Goal: Information Seeking & Learning: Learn about a topic

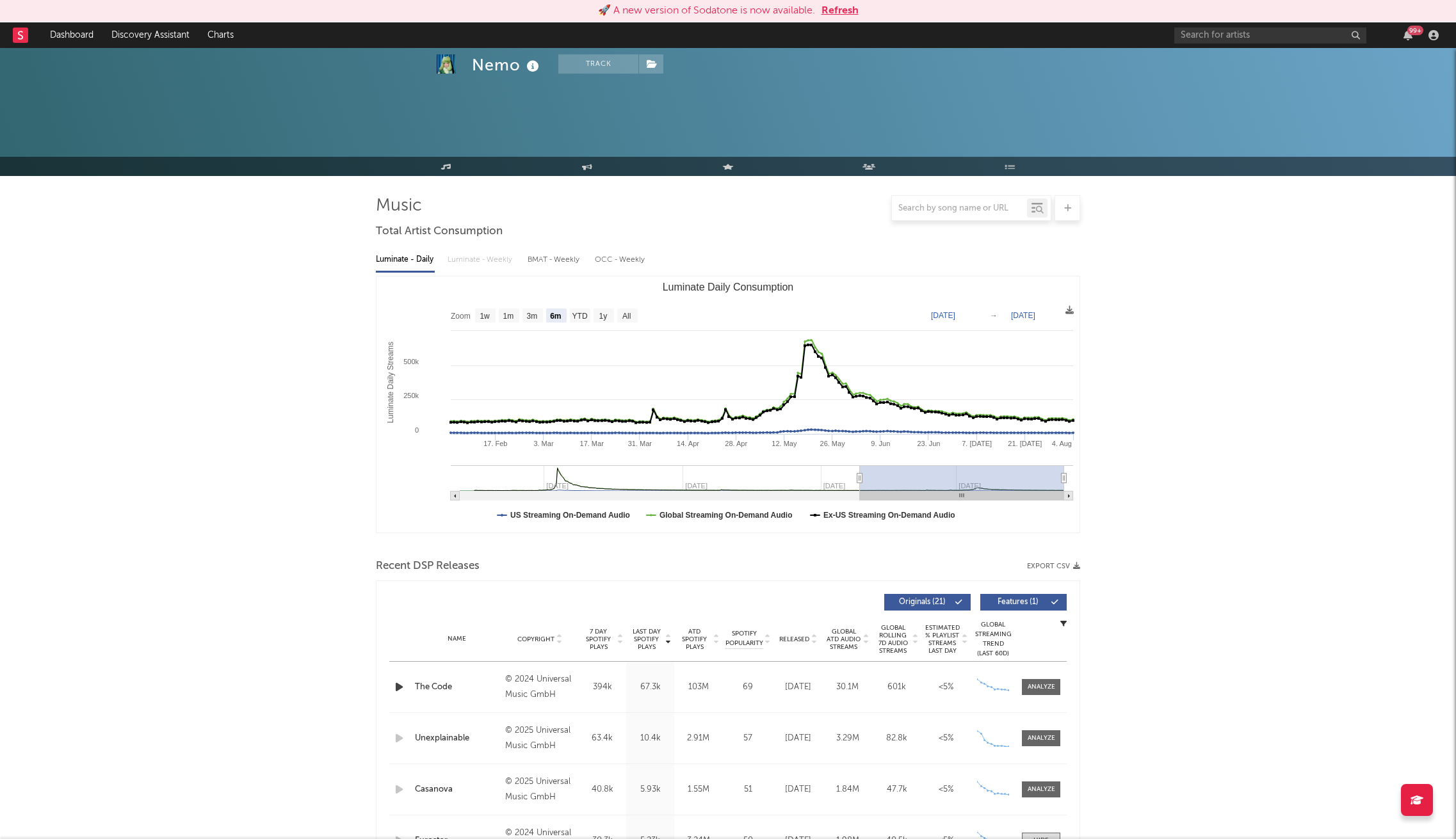
select select "6m"
select select "All"
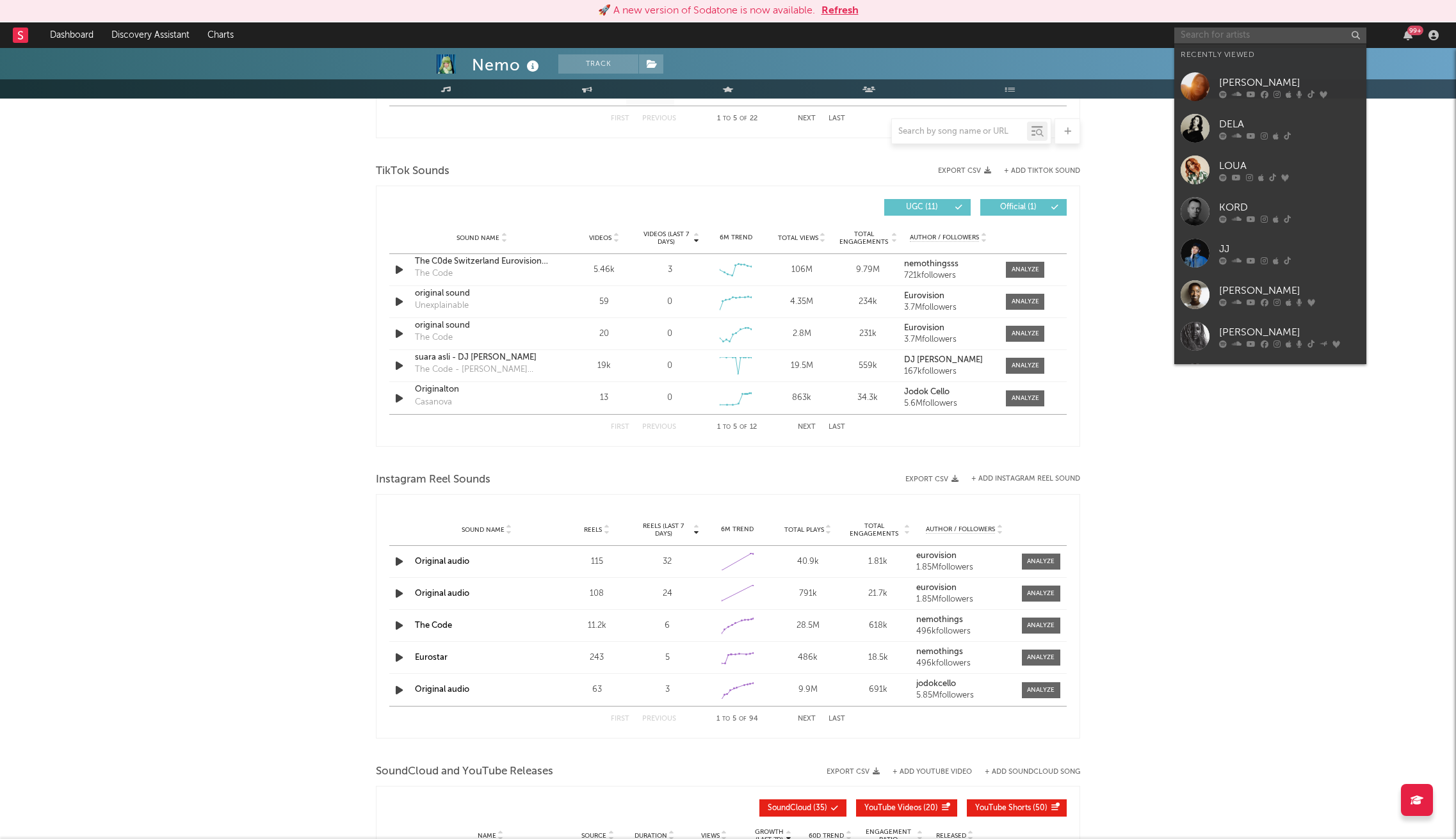
click at [1291, 34] on input "text" at bounding box center [1270, 35] width 192 height 16
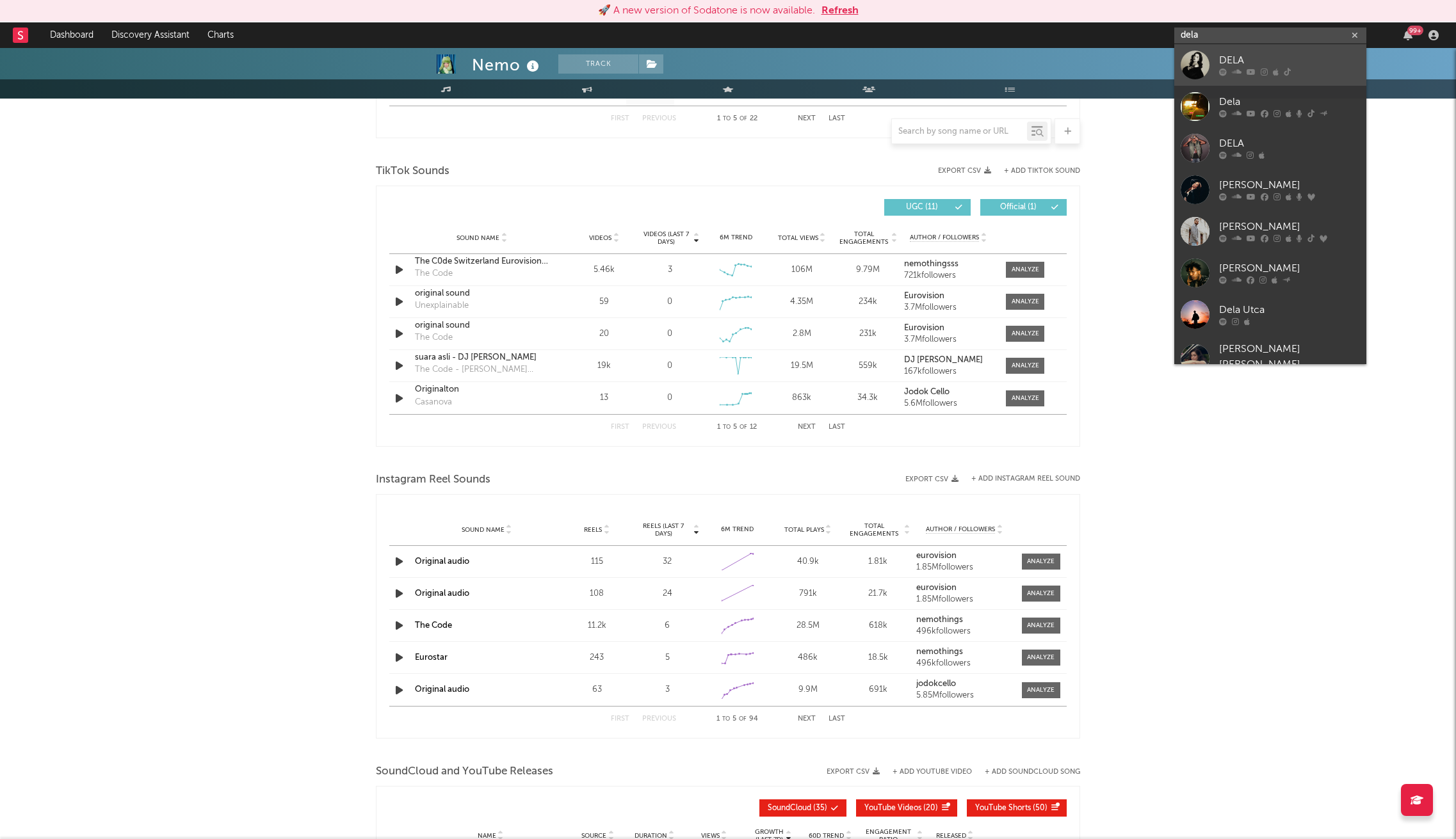
type input "dela"
click at [1272, 66] on div "DELA" at bounding box center [1289, 60] width 141 height 15
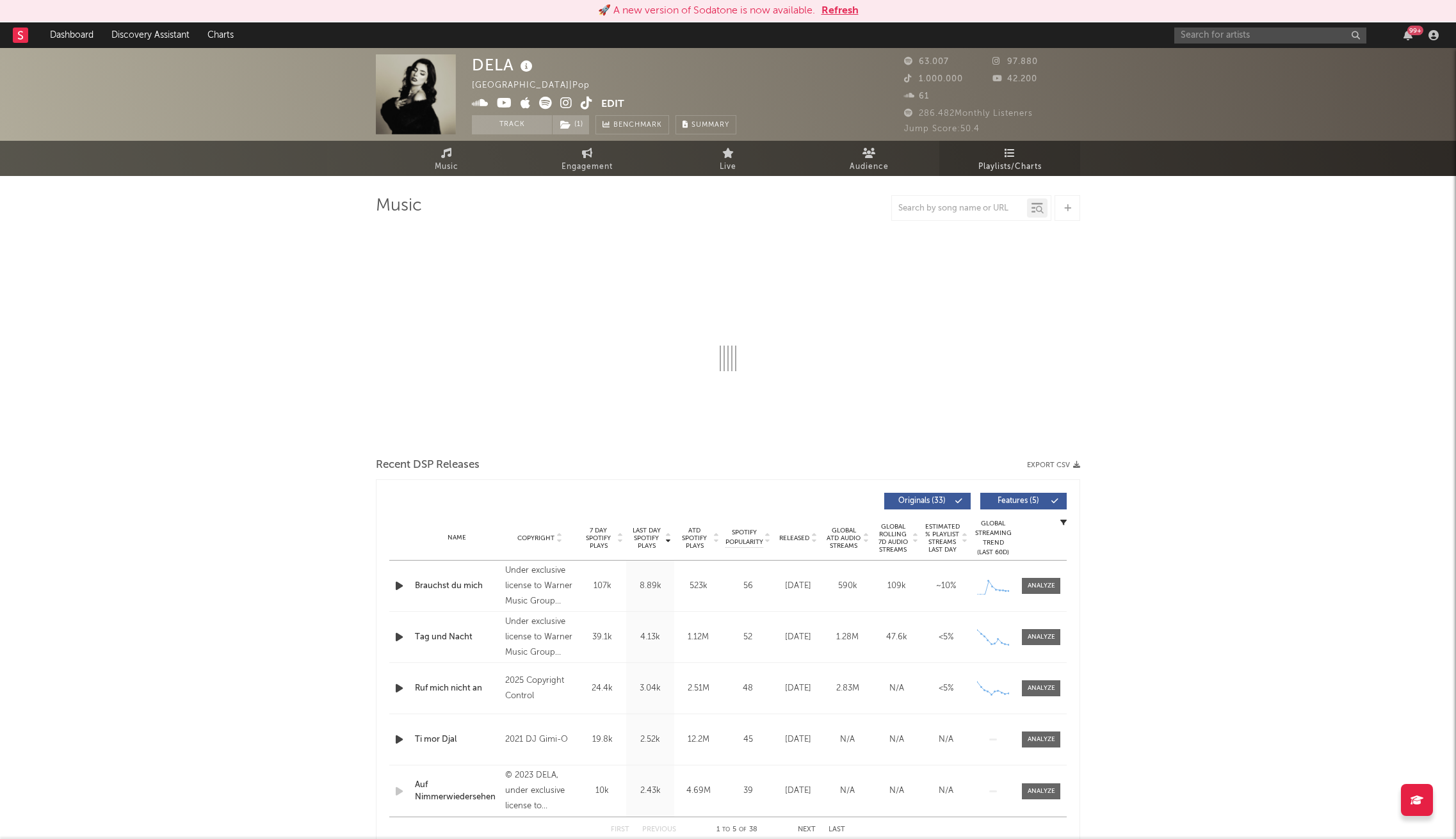
select select "6m"
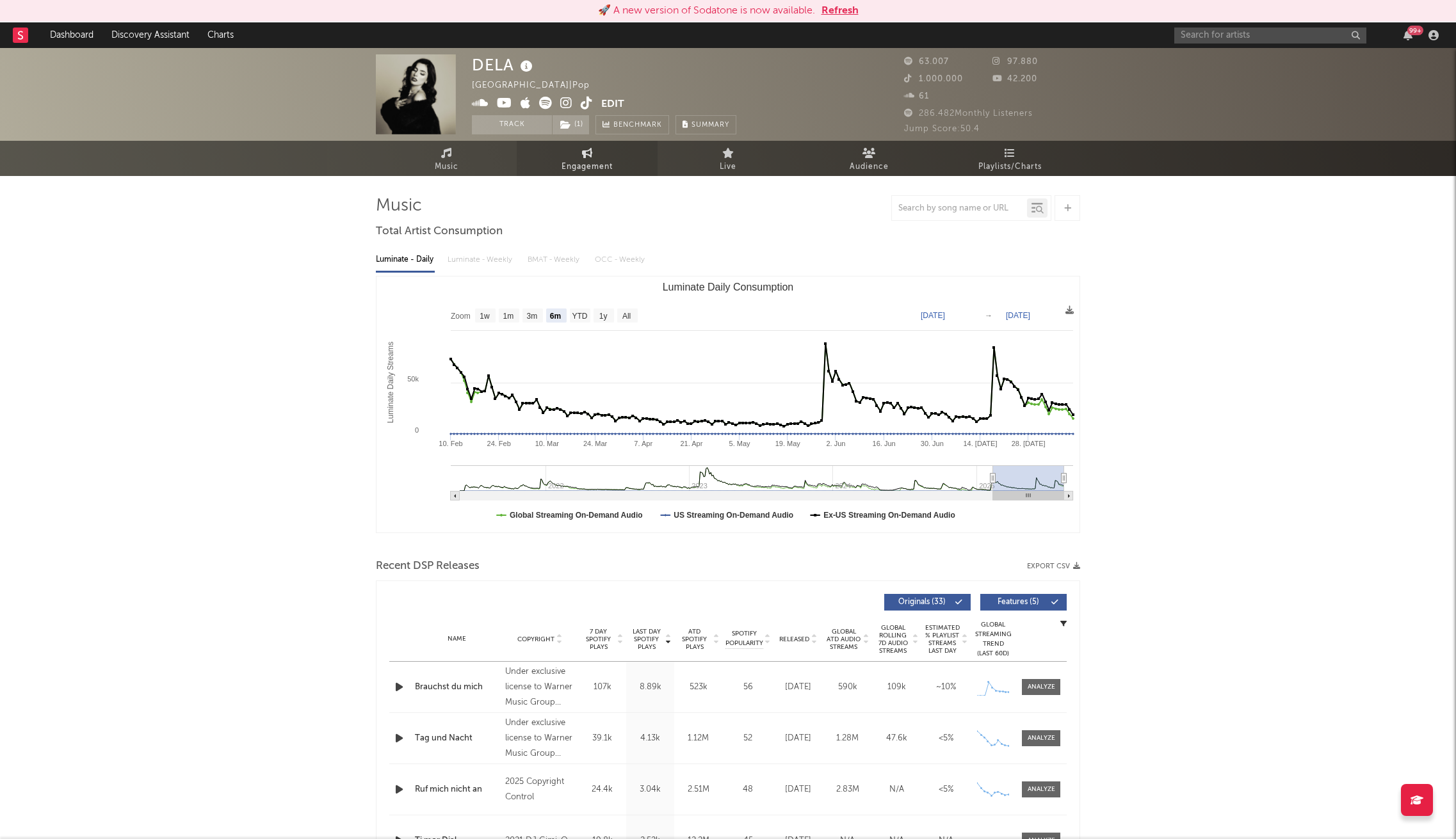
click at [578, 158] on link "Engagement" at bounding box center [587, 158] width 141 height 35
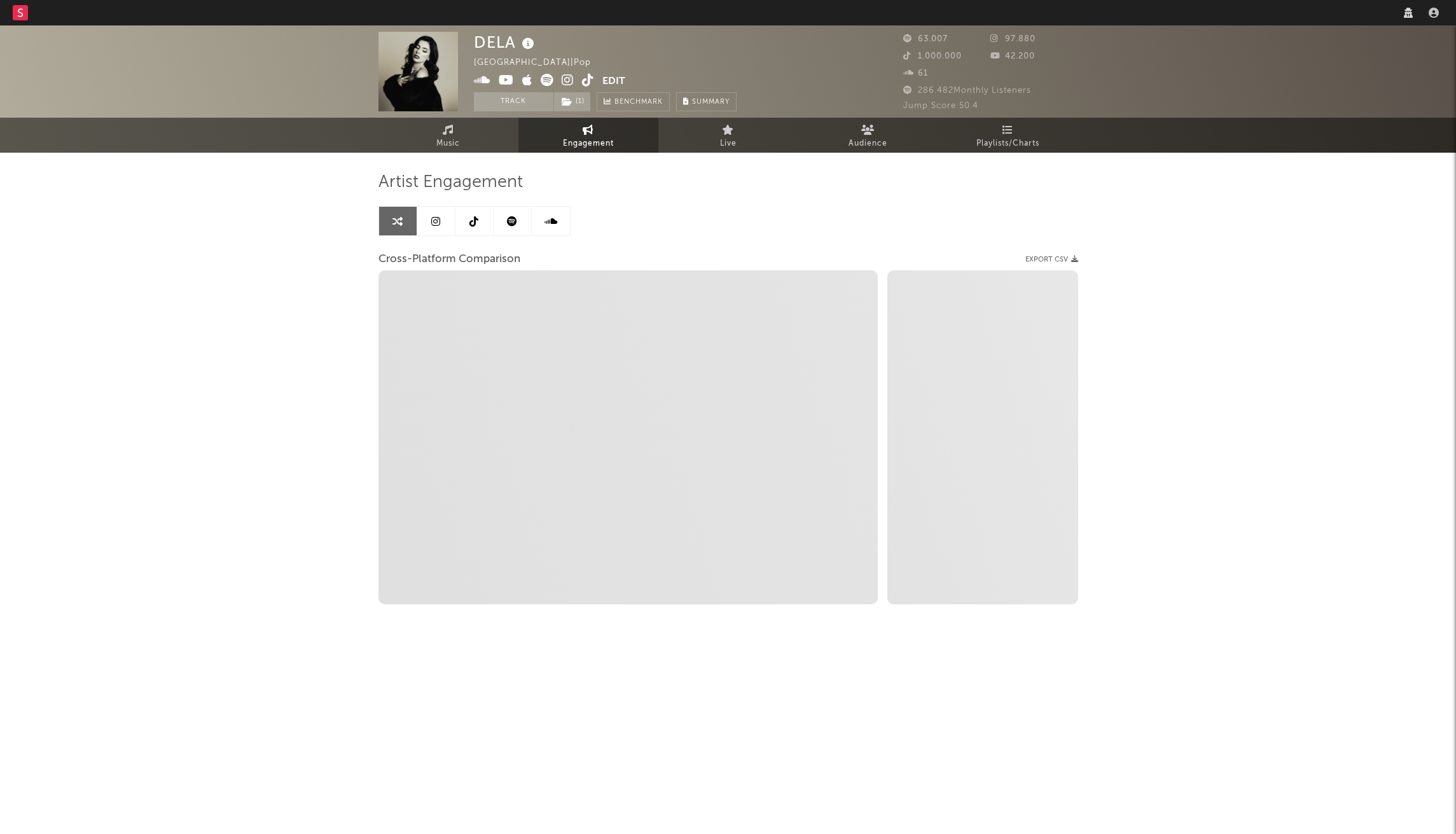
select select "1w"
click at [480, 227] on link at bounding box center [474, 221] width 38 height 29
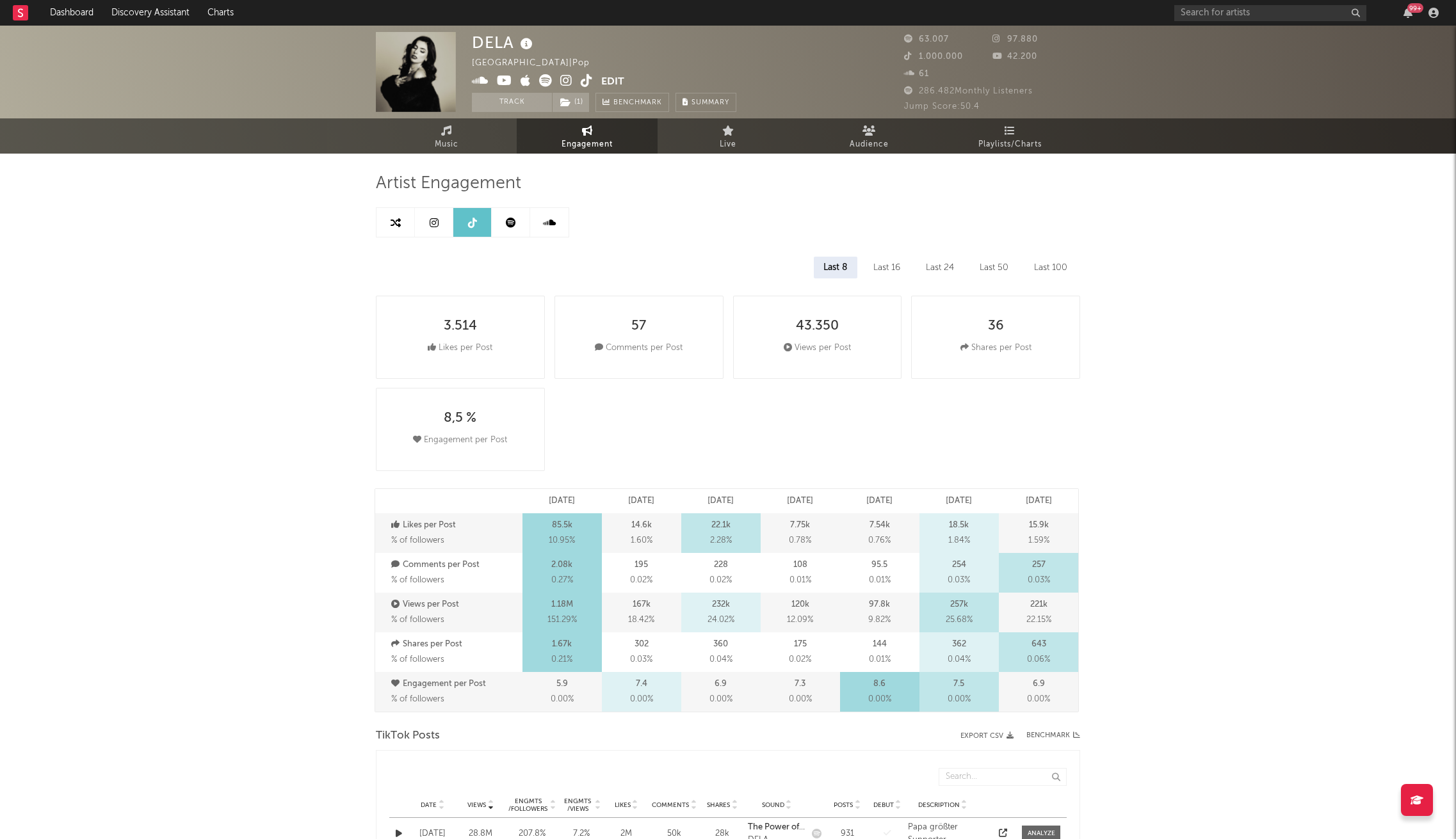
select select "6m"
click at [1016, 137] on span "Playlists/Charts" at bounding box center [1010, 145] width 64 height 15
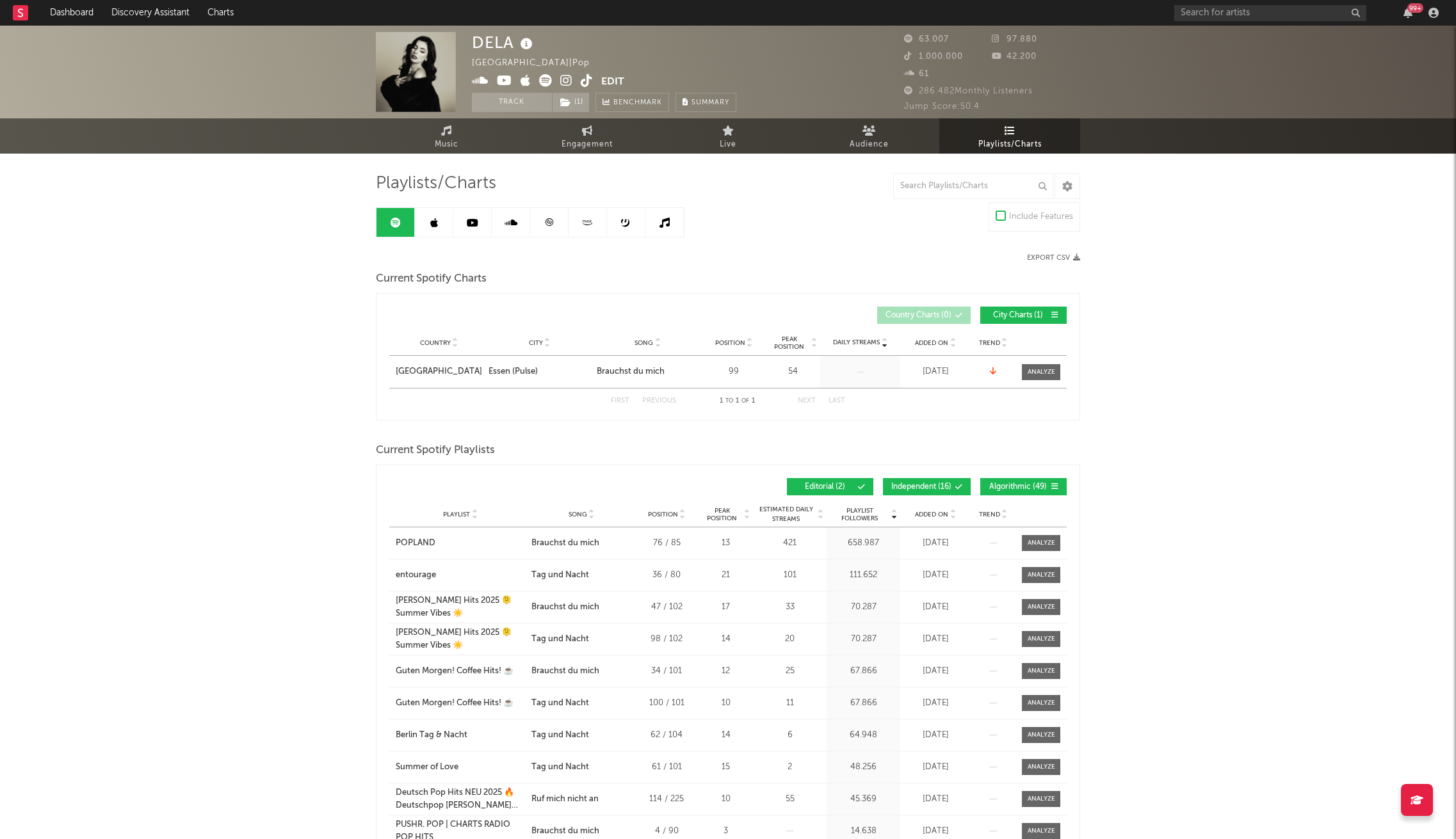
drag, startPoint x: 671, startPoint y: 223, endPoint x: 724, endPoint y: 246, distance: 57.8
click at [672, 223] on link at bounding box center [664, 223] width 38 height 29
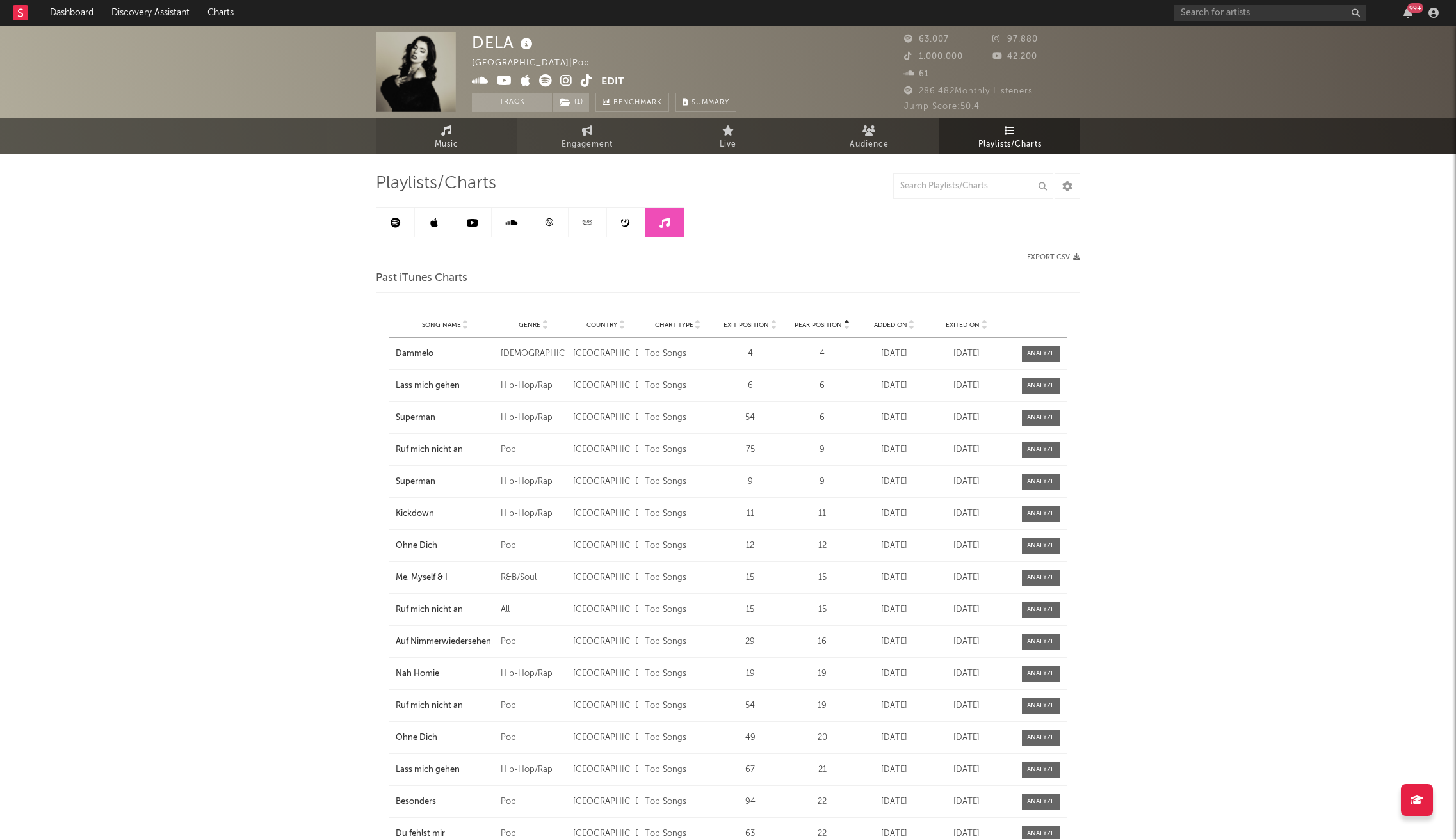
click at [460, 140] on link "Music" at bounding box center [446, 136] width 141 height 35
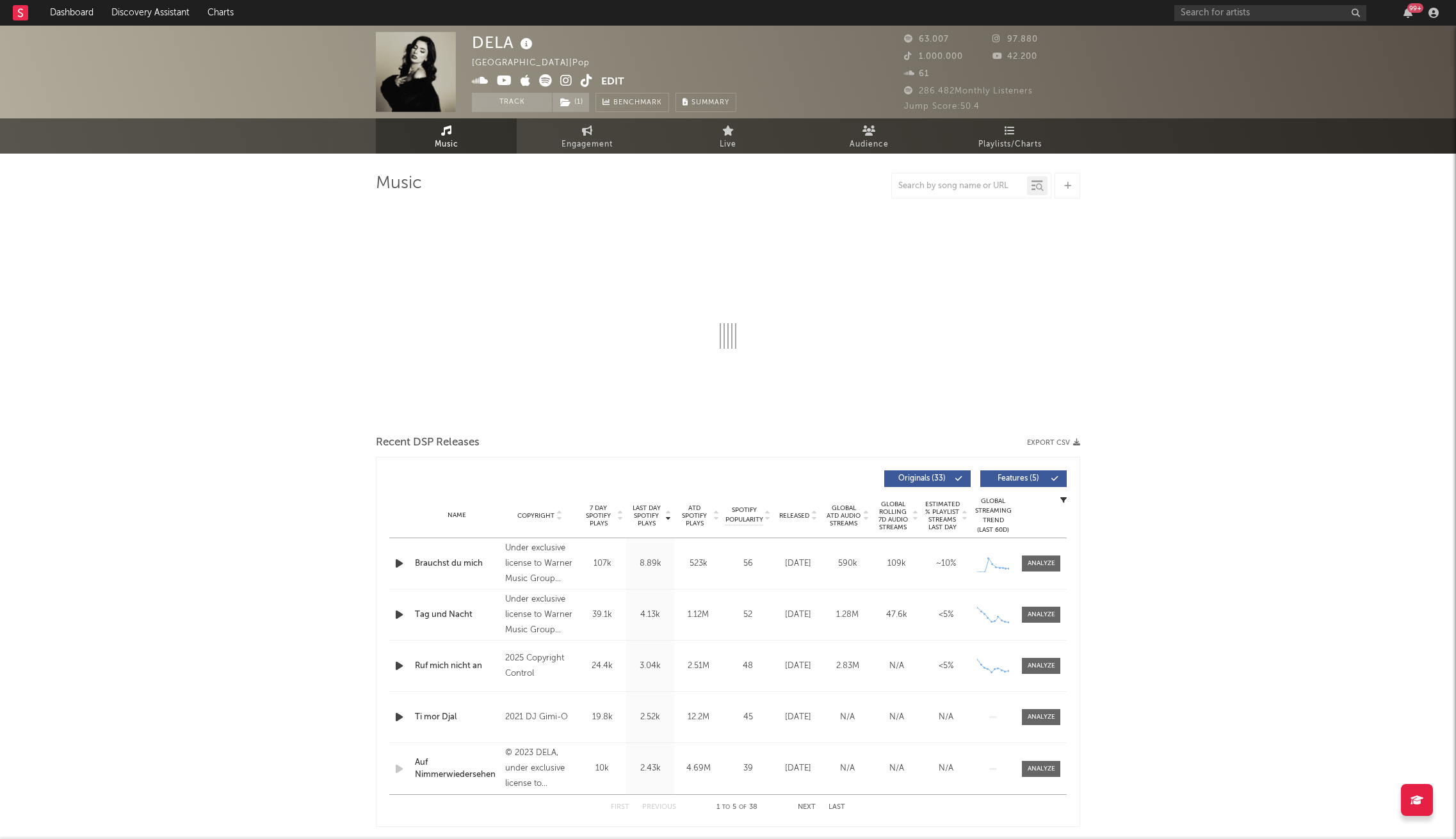
select select "6m"
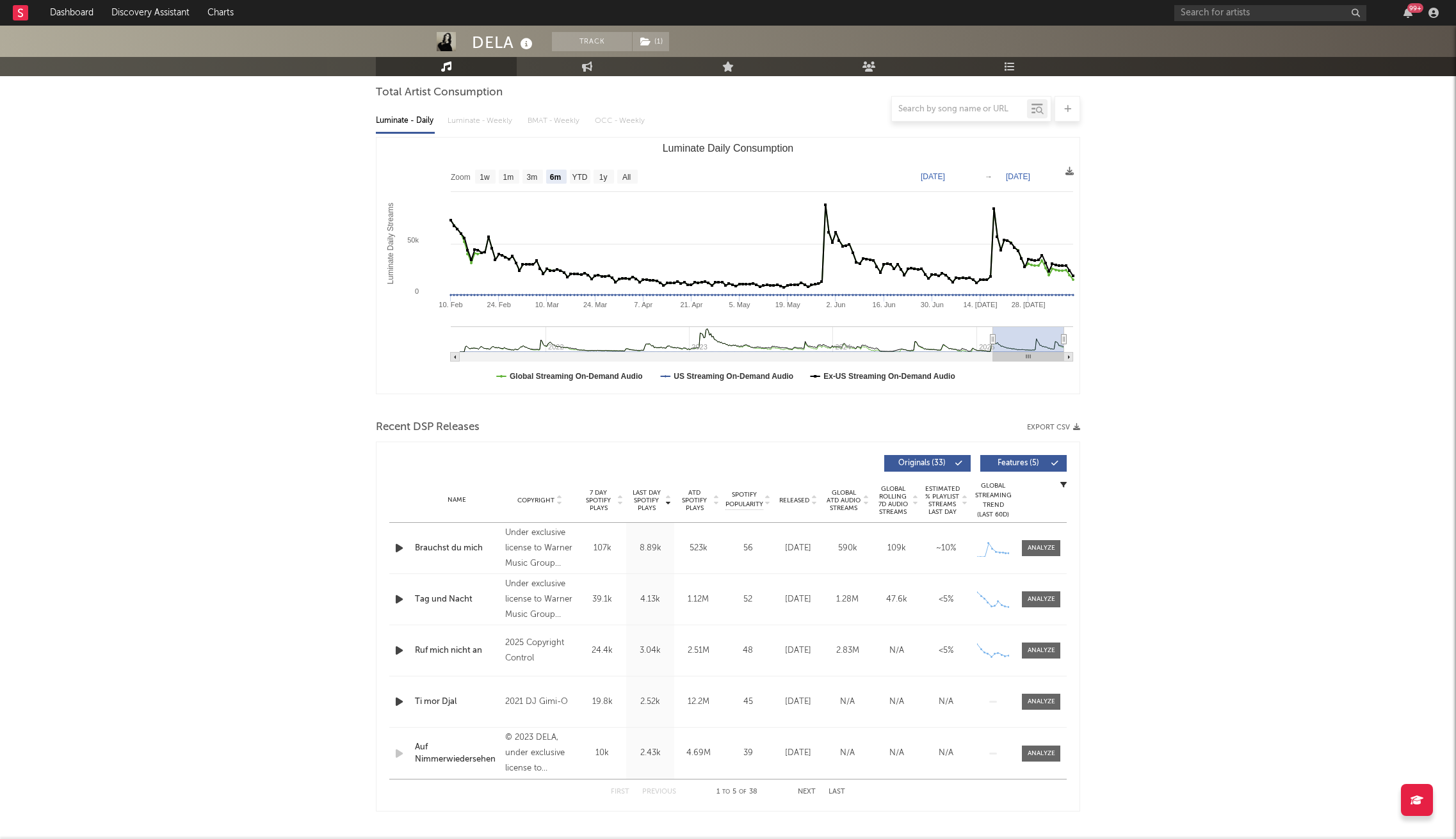
scroll to position [256, 0]
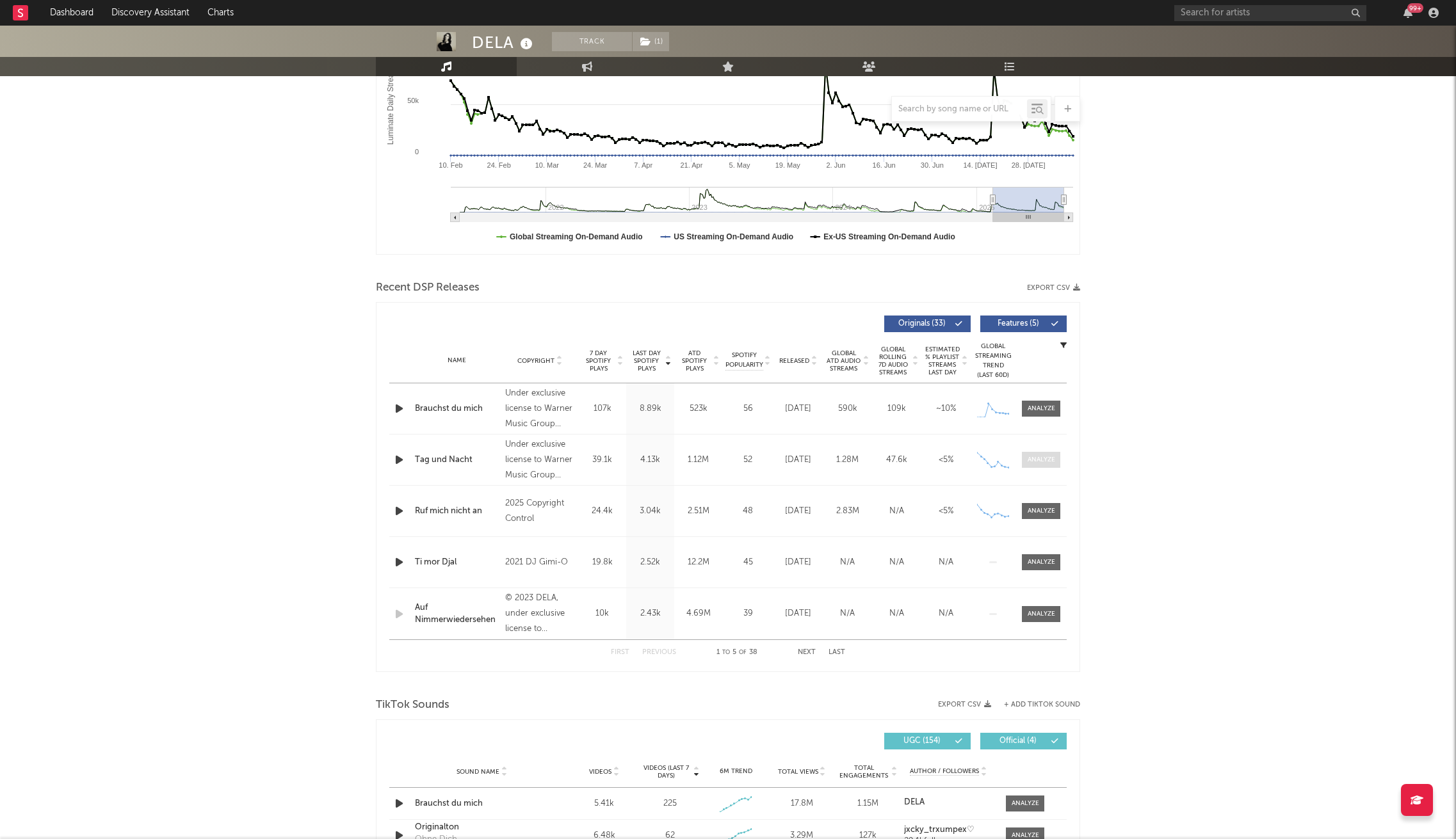
click at [1041, 460] on div at bounding box center [1041, 460] width 28 height 10
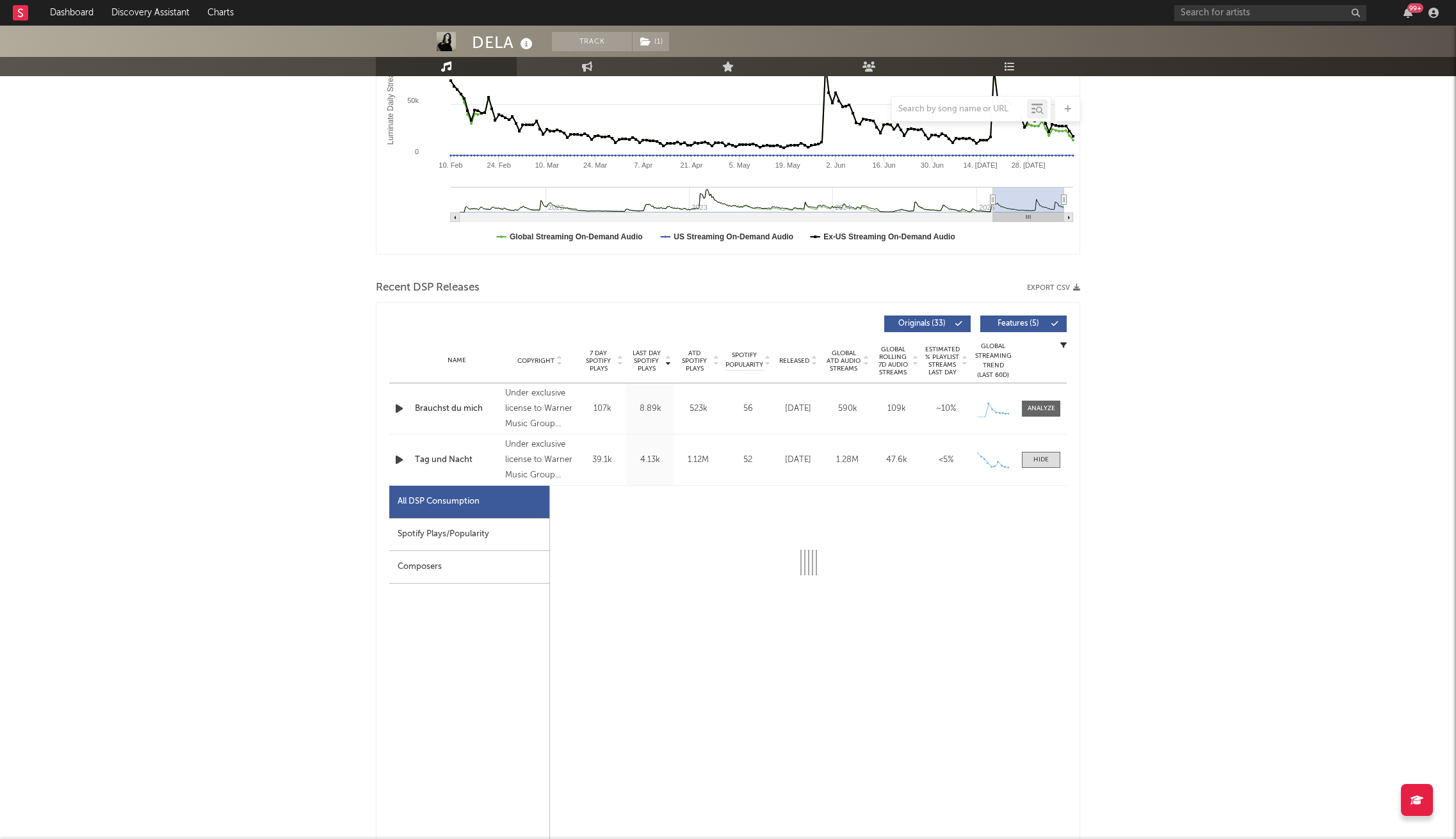
select select "1w"
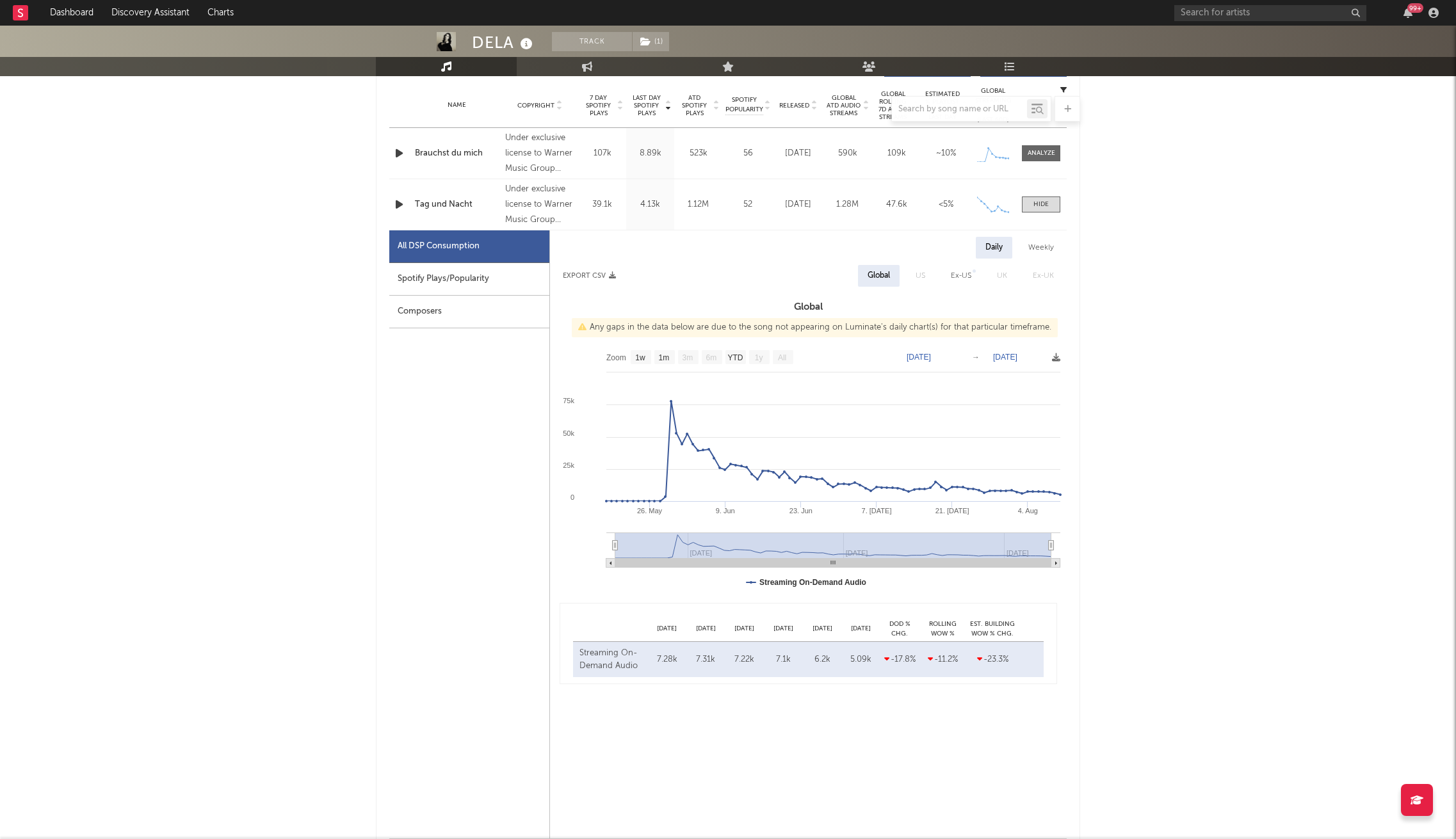
scroll to position [512, 0]
click at [497, 321] on div "Composers" at bounding box center [469, 311] width 160 height 33
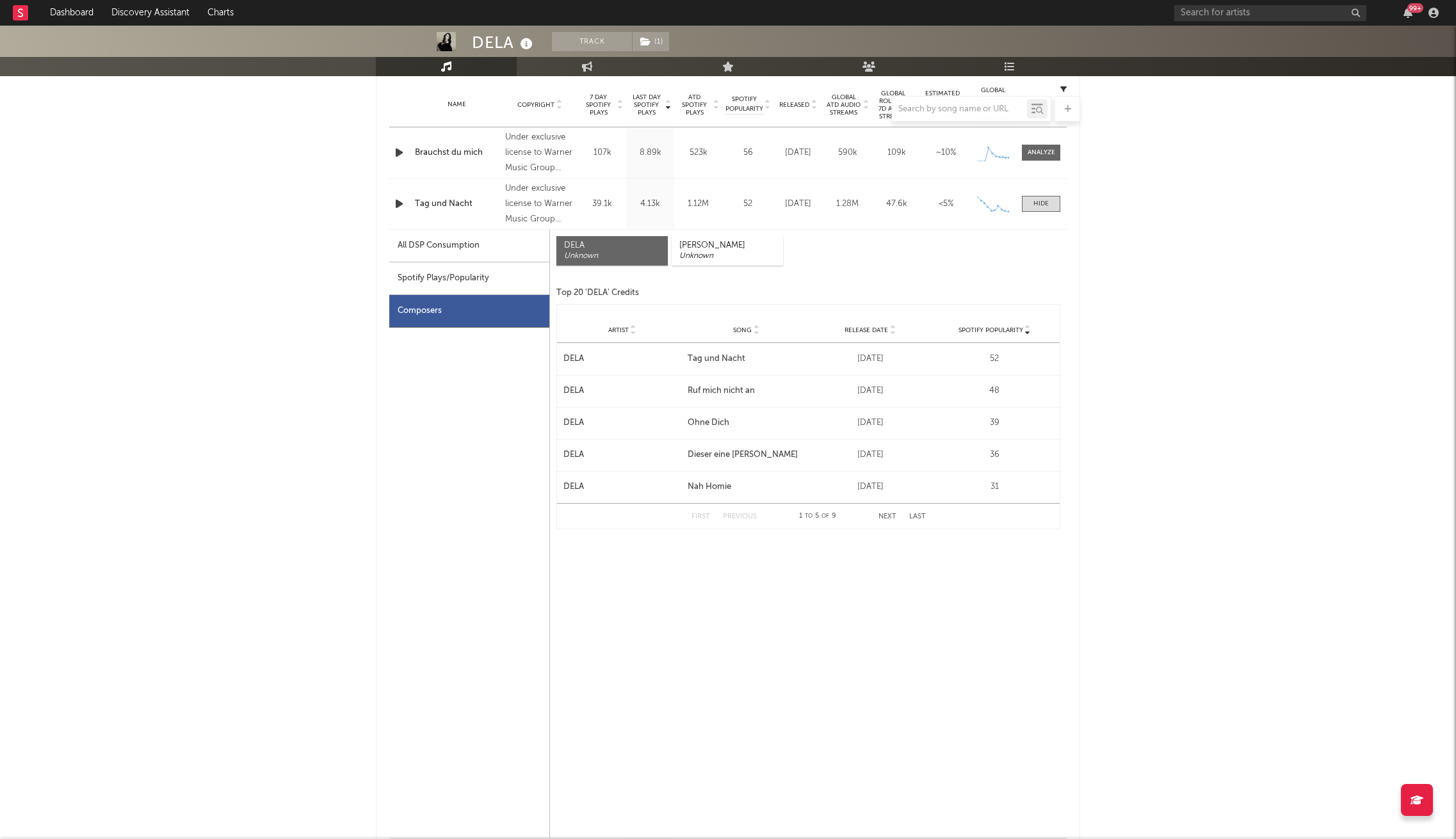
click at [477, 255] on div "All DSP Consumption" at bounding box center [469, 246] width 160 height 33
select select "1w"
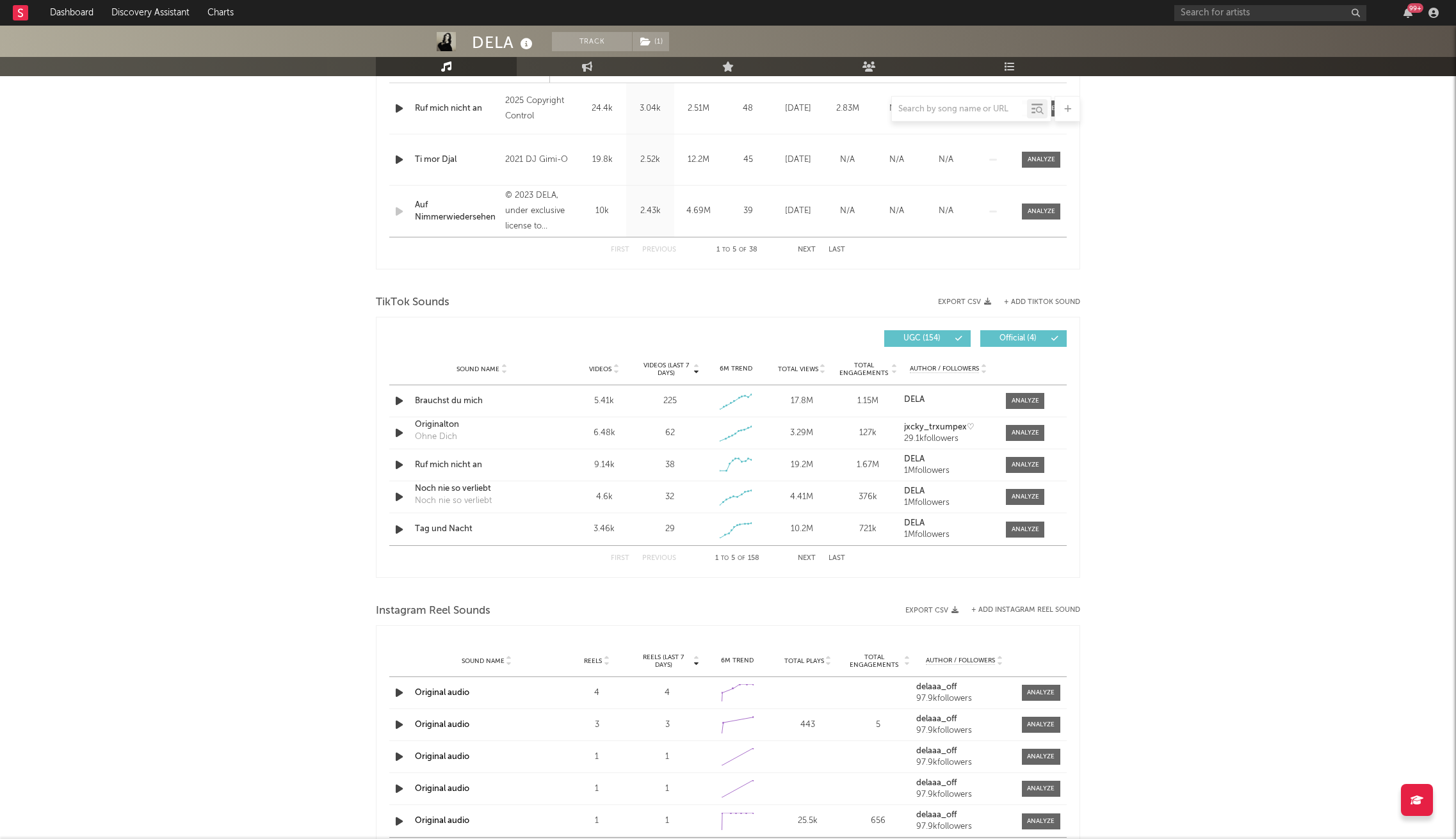
scroll to position [1280, 0]
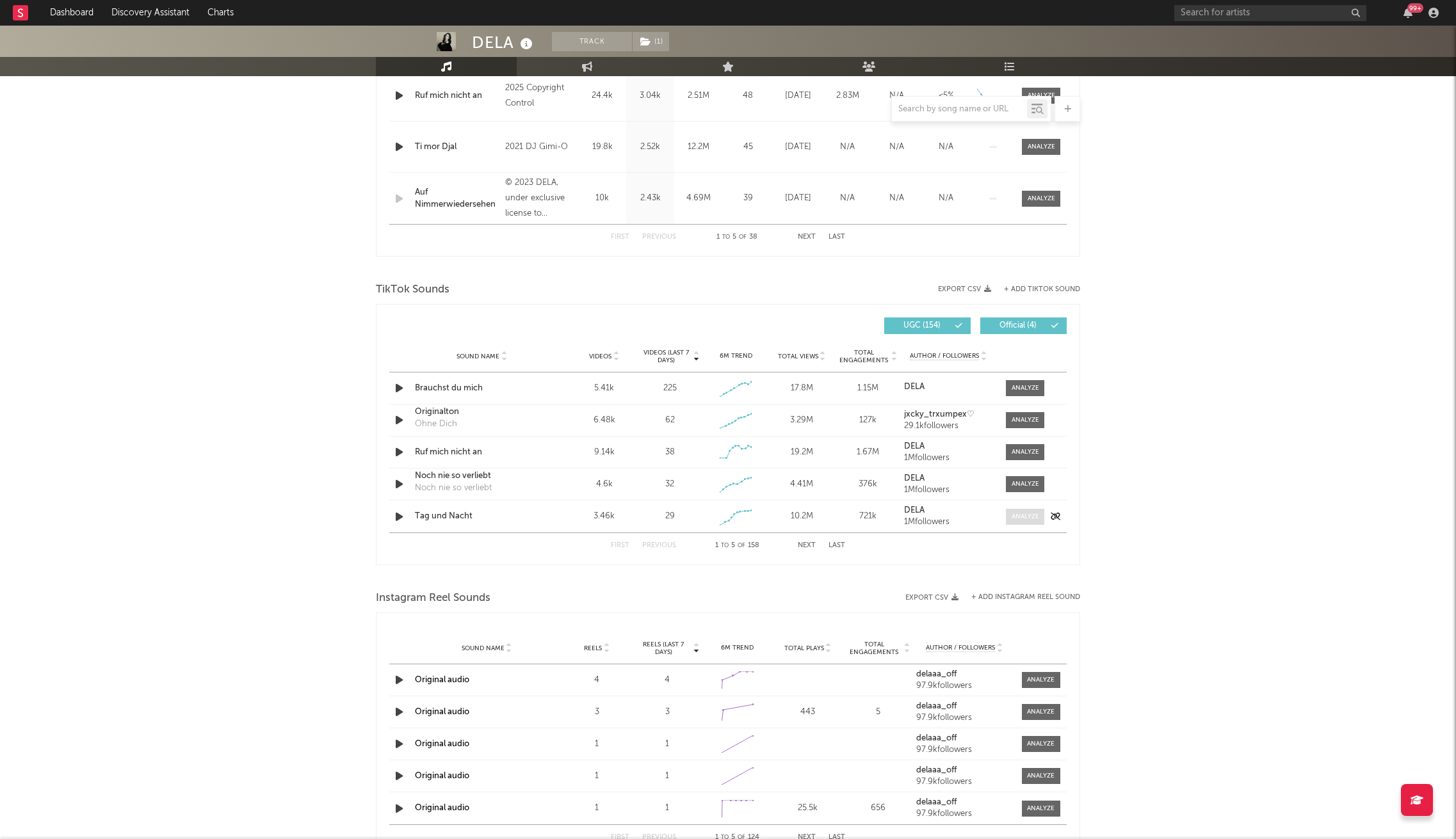
click at [1018, 518] on div at bounding box center [1025, 516] width 28 height 10
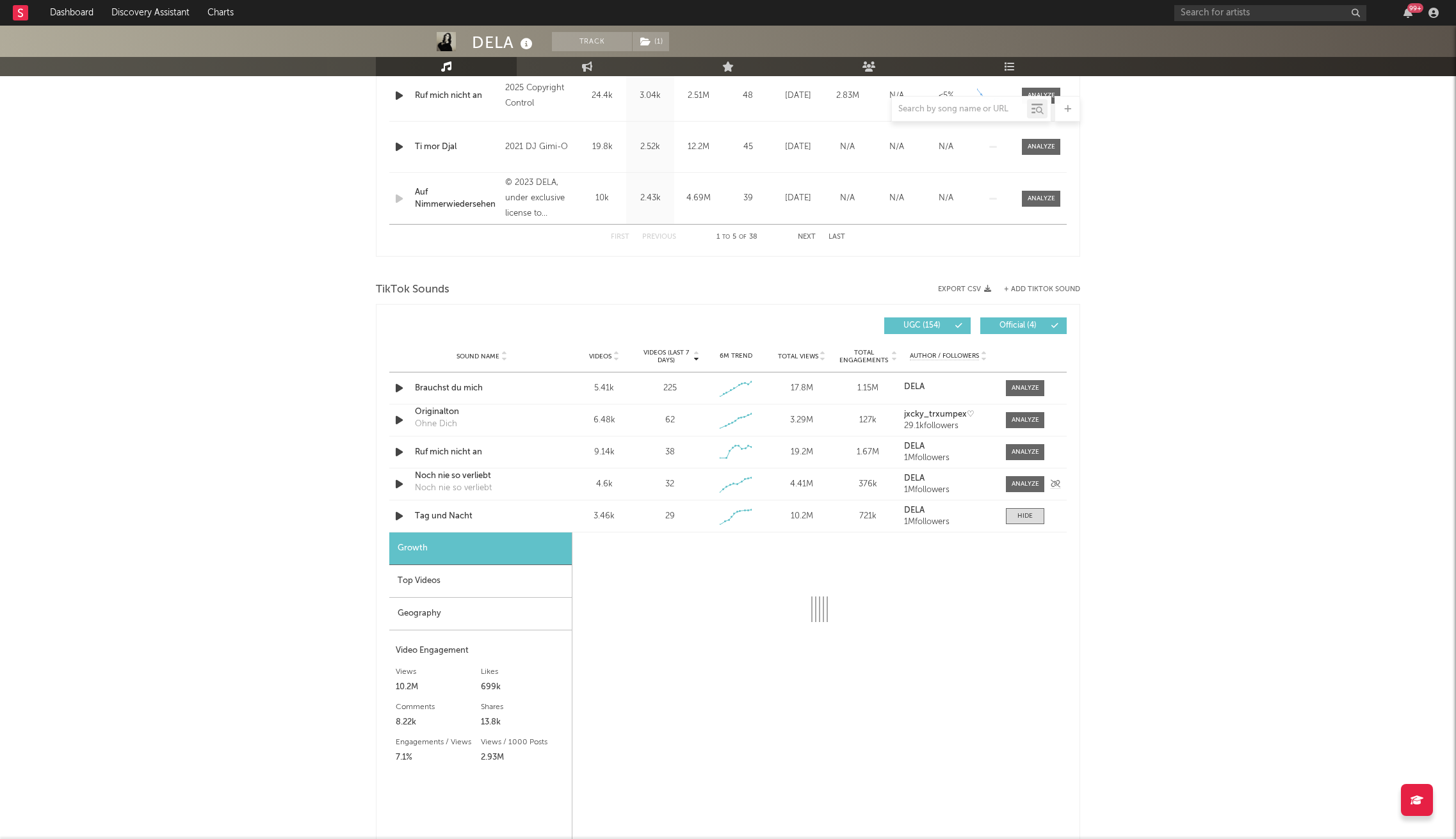
select select "1w"
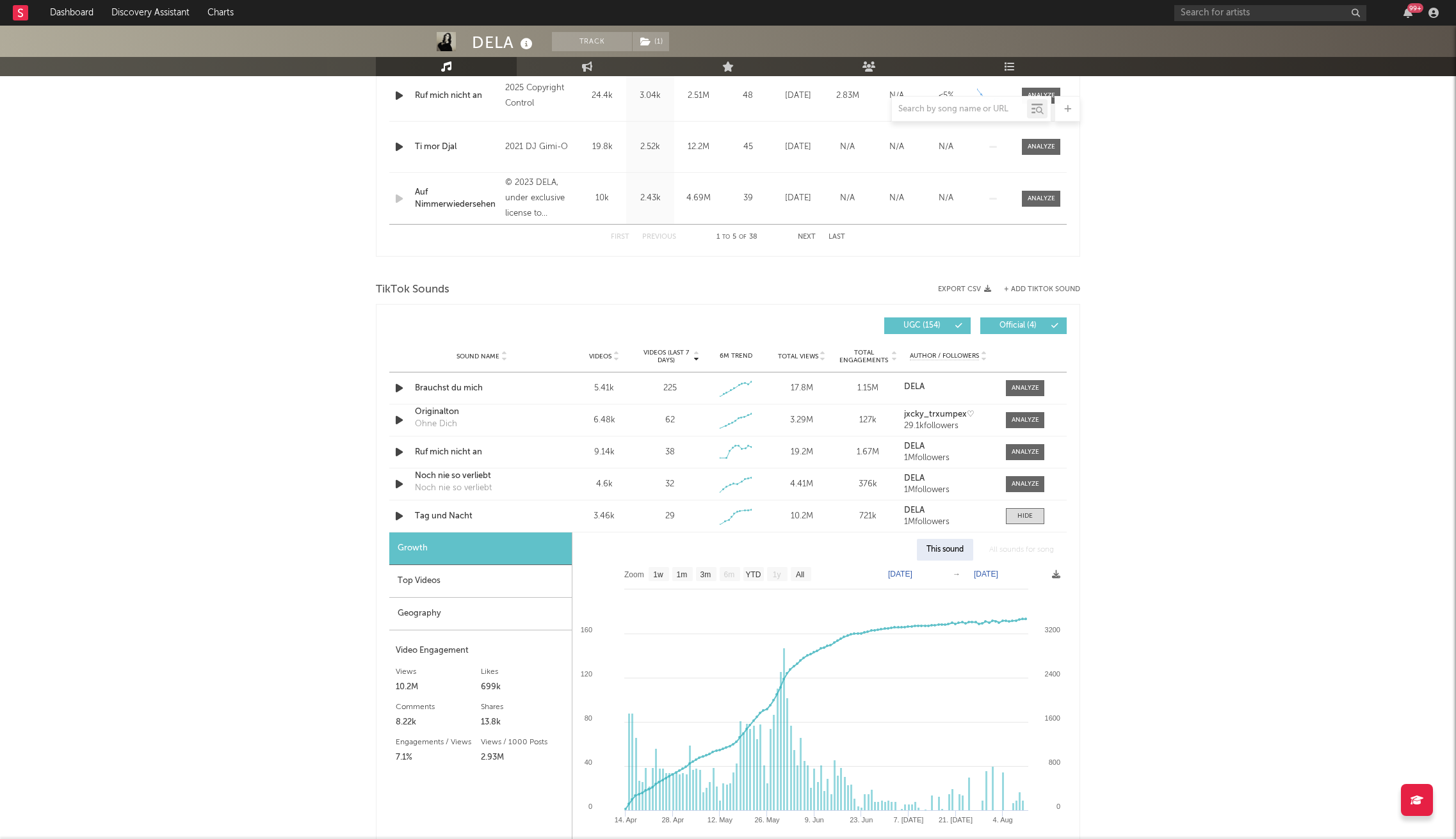
scroll to position [1451, 0]
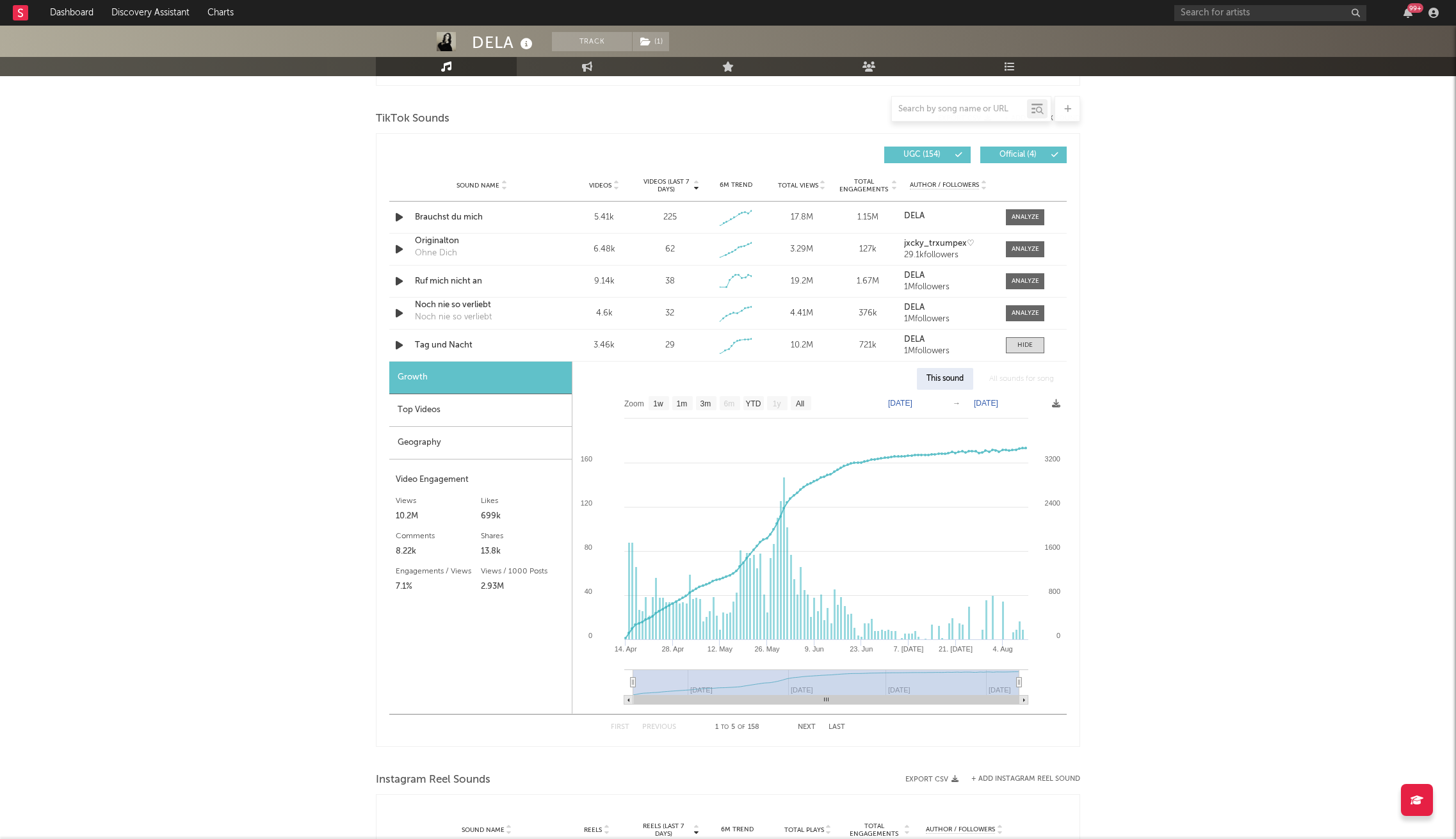
click at [461, 415] on div "Top Videos" at bounding box center [480, 410] width 182 height 33
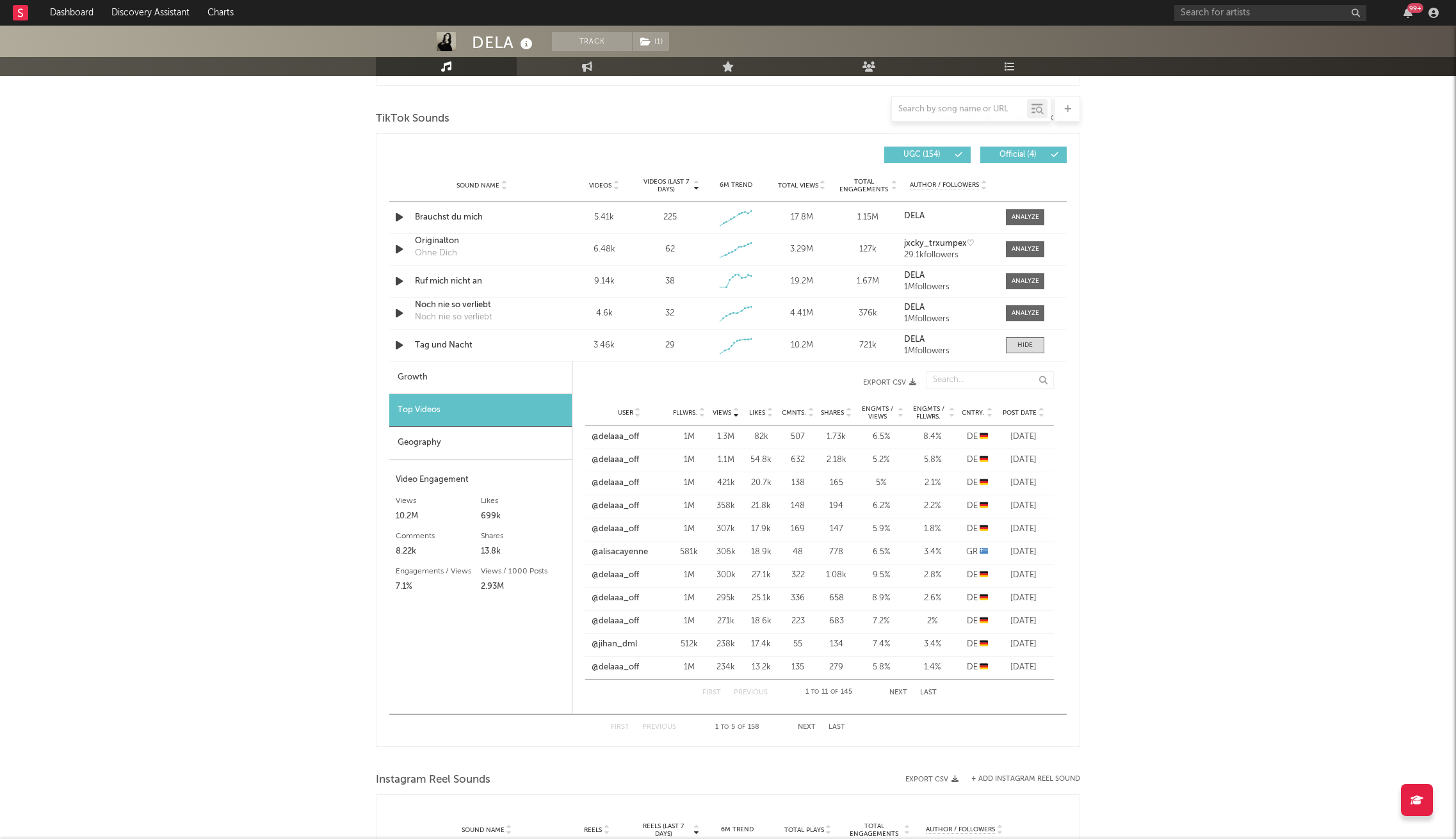
click at [445, 439] on div "Geography" at bounding box center [480, 443] width 182 height 33
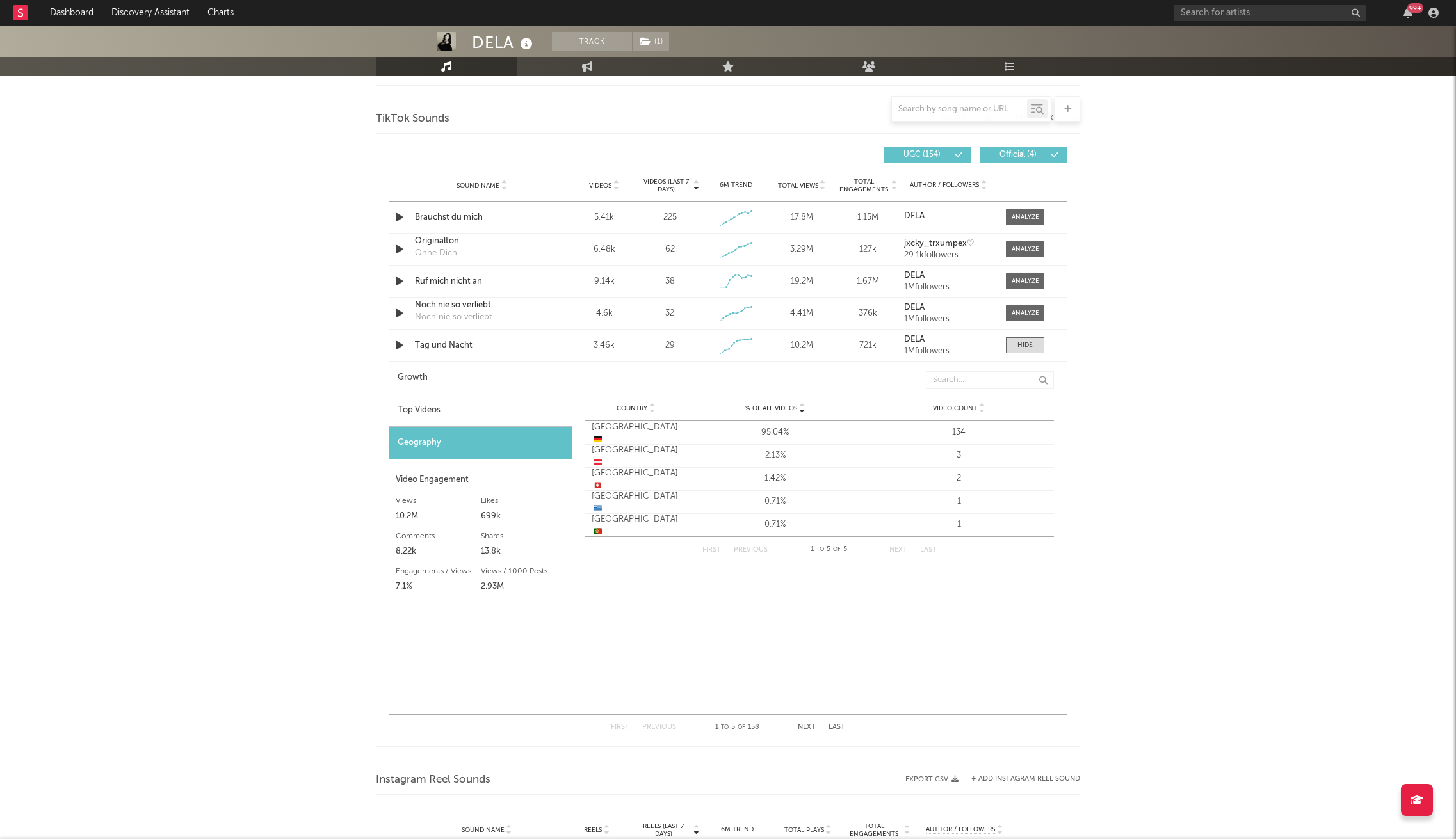
click at [467, 389] on div "Growth" at bounding box center [480, 378] width 182 height 33
select select "1w"
